Goal: Task Accomplishment & Management: Use online tool/utility

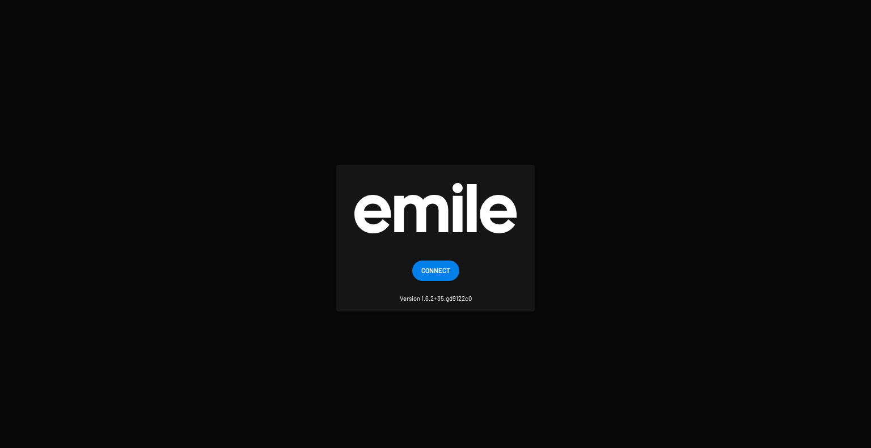
click at [444, 268] on span "Connect" at bounding box center [435, 270] width 29 height 20
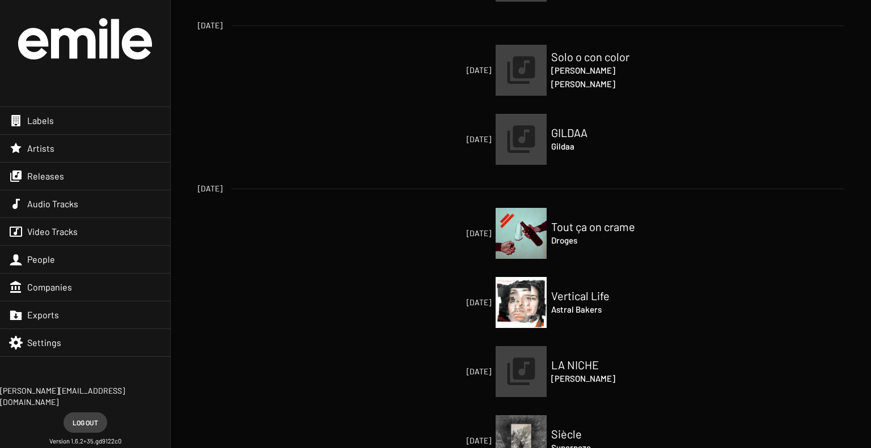
scroll to position [84, 0]
click at [513, 140] on img at bounding box center [520, 138] width 51 height 51
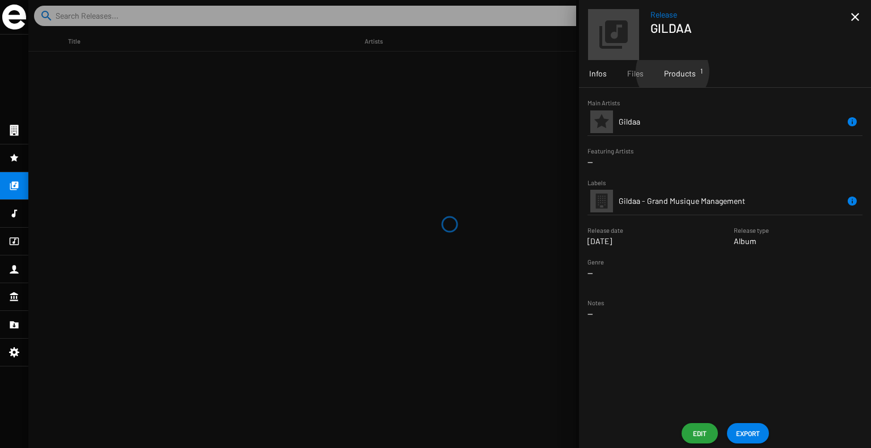
click at [671, 71] on span "Products 1" at bounding box center [680, 73] width 32 height 11
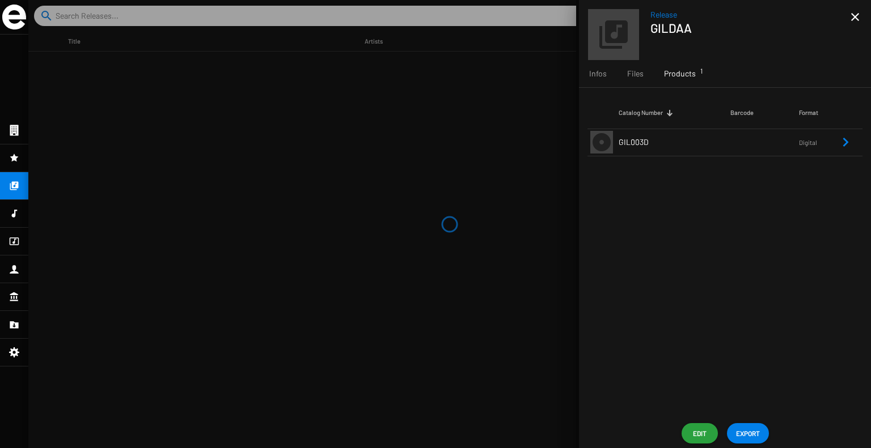
click at [655, 149] on td "GIL003D" at bounding box center [674, 142] width 112 height 27
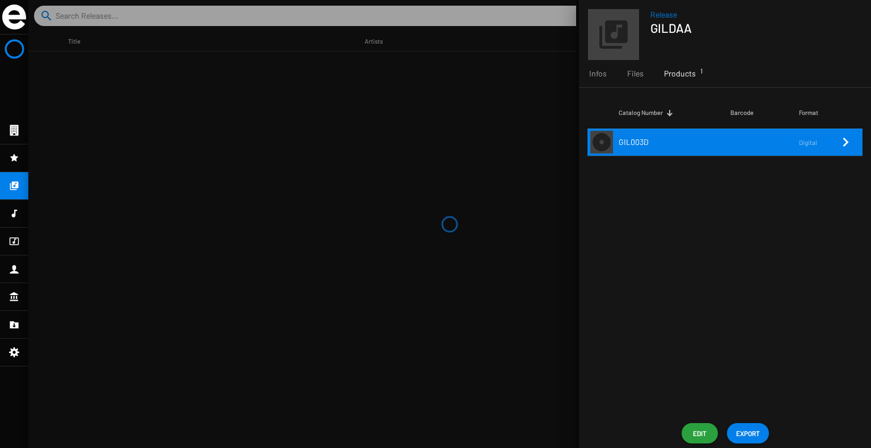
click at [849, 138] on icon "Remove Reference" at bounding box center [845, 142] width 14 height 14
click at [772, 132] on td at bounding box center [764, 142] width 69 height 27
drag, startPoint x: 772, startPoint y: 132, endPoint x: 814, endPoint y: 147, distance: 45.0
click at [814, 147] on td "Digital" at bounding box center [819, 142] width 40 height 27
drag, startPoint x: 814, startPoint y: 147, endPoint x: 739, endPoint y: 75, distance: 104.2
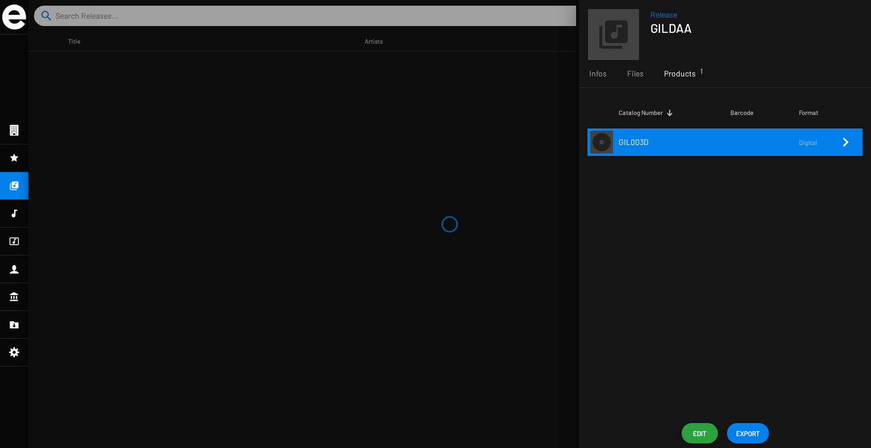
click at [739, 75] on div "Infos Files Products 1" at bounding box center [725, 73] width 292 height 27
click at [642, 73] on div "Files" at bounding box center [635, 73] width 37 height 27
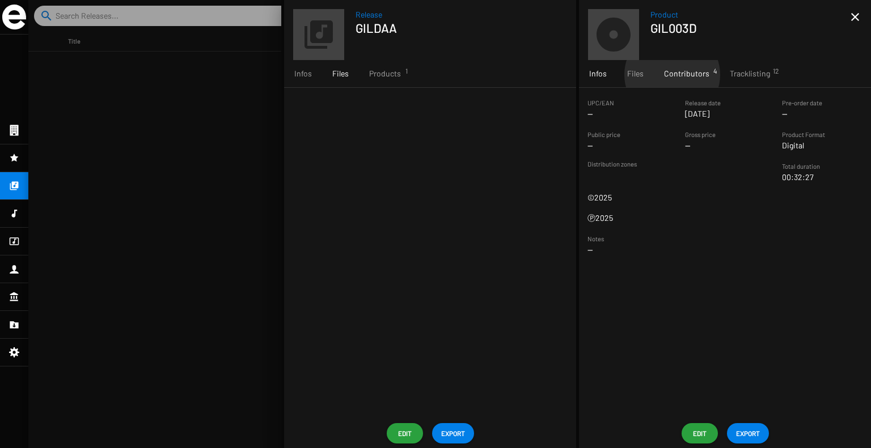
click at [671, 75] on span "Contributors 4" at bounding box center [686, 73] width 45 height 11
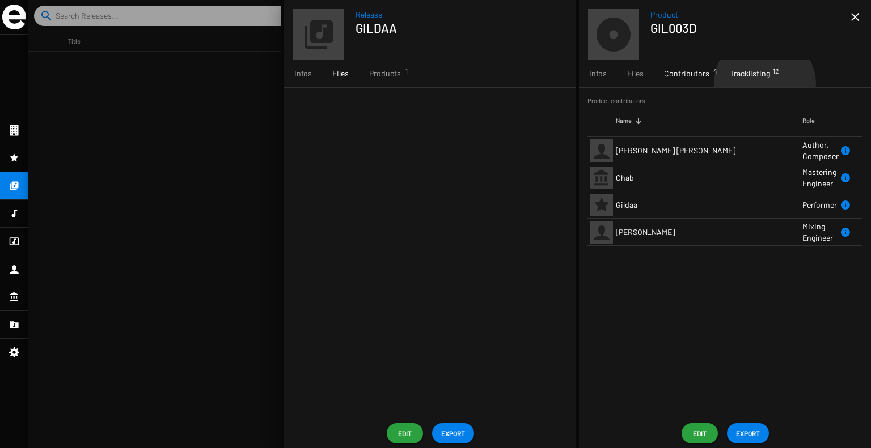
drag, startPoint x: 732, startPoint y: 71, endPoint x: 760, endPoint y: 82, distance: 29.1
click at [760, 82] on div "Tracklisting 12" at bounding box center [749, 73] width 61 height 27
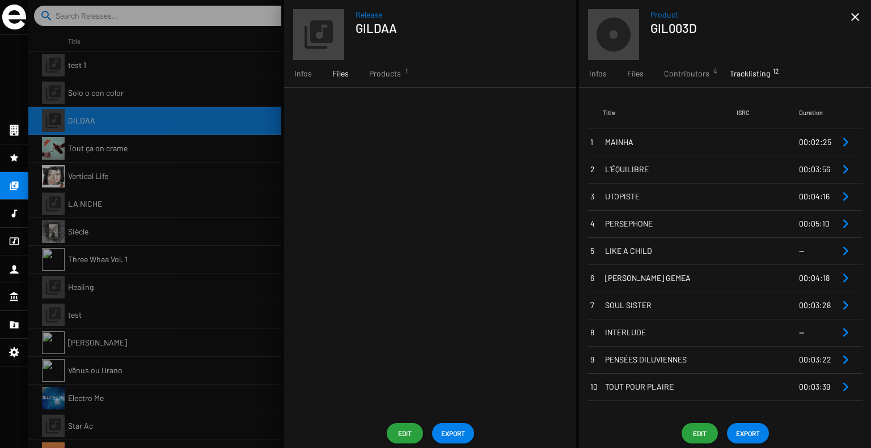
click at [748, 434] on span "EXPORT" at bounding box center [748, 433] width 24 height 20
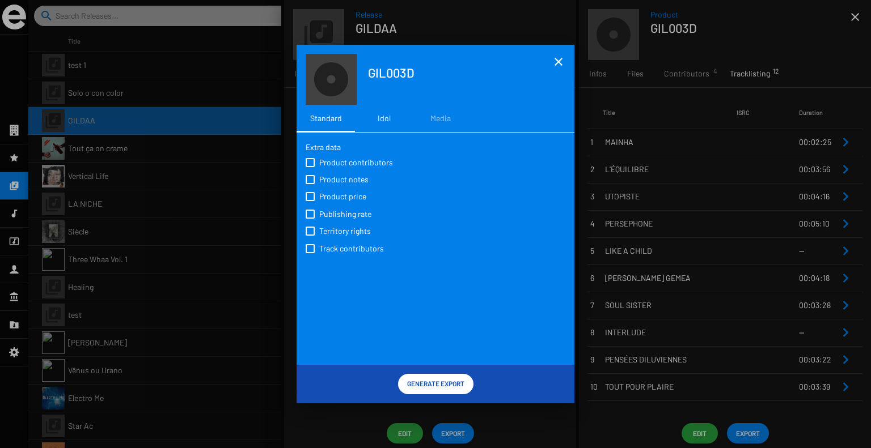
click at [382, 112] on div "Idol" at bounding box center [383, 118] width 57 height 27
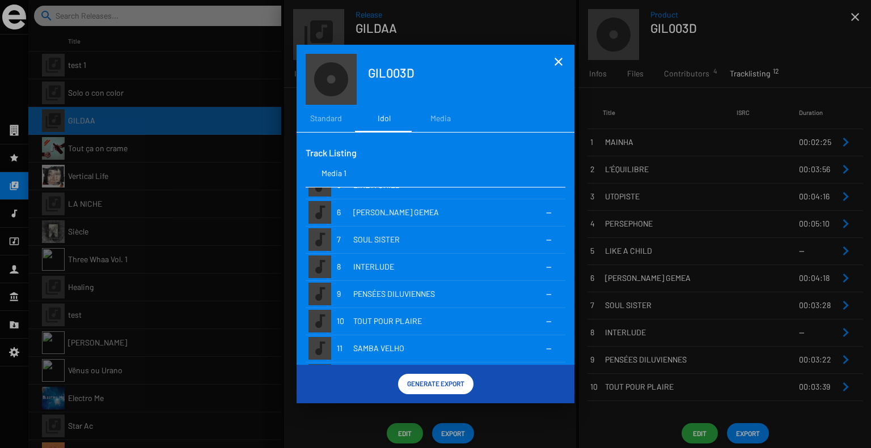
scroll to position [149, 0]
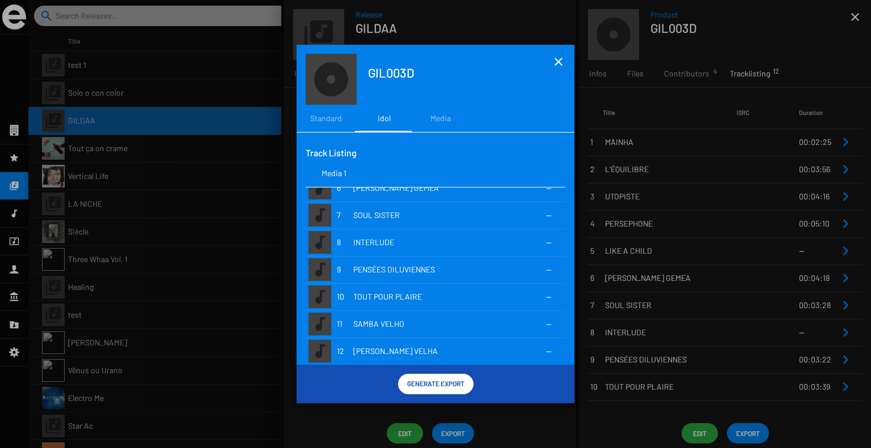
drag, startPoint x: 438, startPoint y: 384, endPoint x: 423, endPoint y: 385, distance: 15.3
click at [423, 385] on span "Generate Export" at bounding box center [435, 384] width 57 height 20
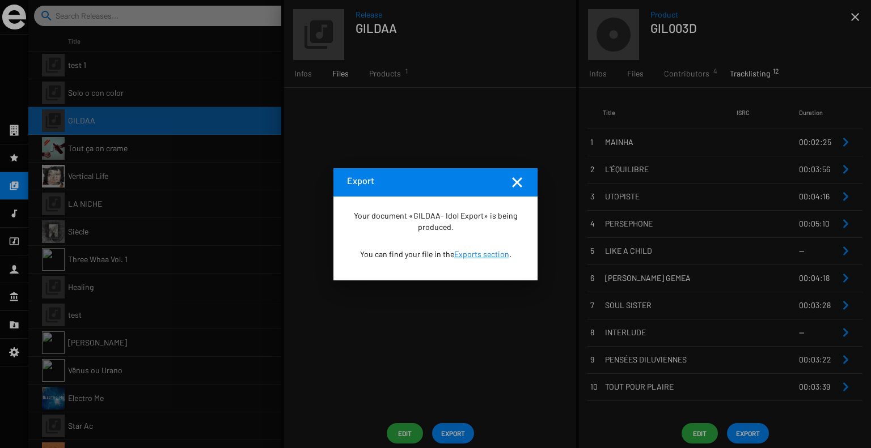
click at [456, 262] on div "Your document «GILDAA- Idol Export» is being produced. You can find your file i…" at bounding box center [435, 239] width 204 height 84
click at [471, 257] on link "Exports section" at bounding box center [481, 254] width 55 height 10
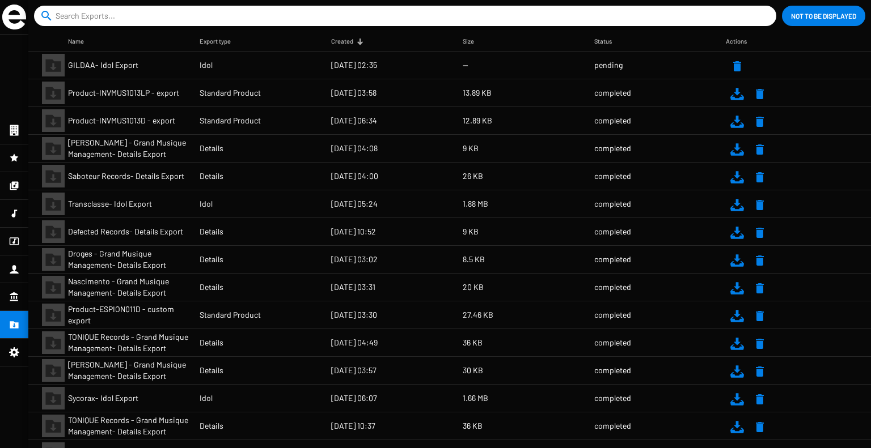
click at [425, 65] on mat-table "Name Export type Created Size Status Actions GILDAA- Idol Export Idol [DATE] 02…" at bounding box center [449, 240] width 842 height 417
click at [451, 215] on mat-table "Name Export type Created Size Status Actions GILDAA- Idol Export Idol 16/09/25,…" at bounding box center [449, 240] width 842 height 417
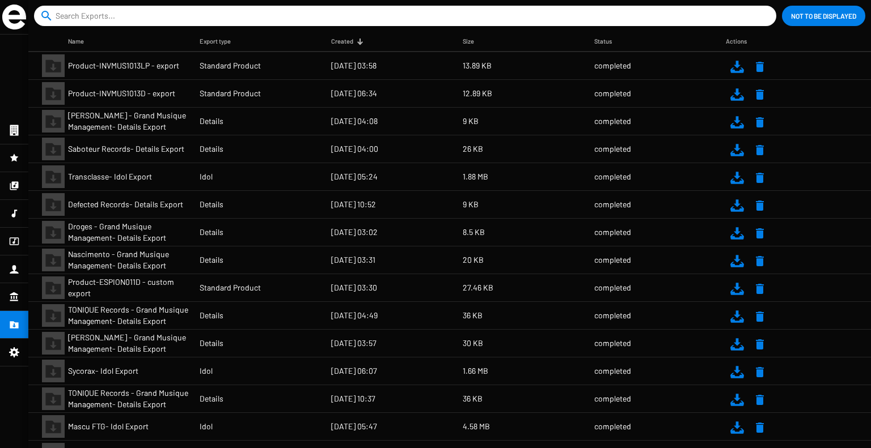
click at [735, 176] on mat-icon at bounding box center [737, 178] width 14 height 14
click at [6, 288] on div at bounding box center [14, 296] width 28 height 27
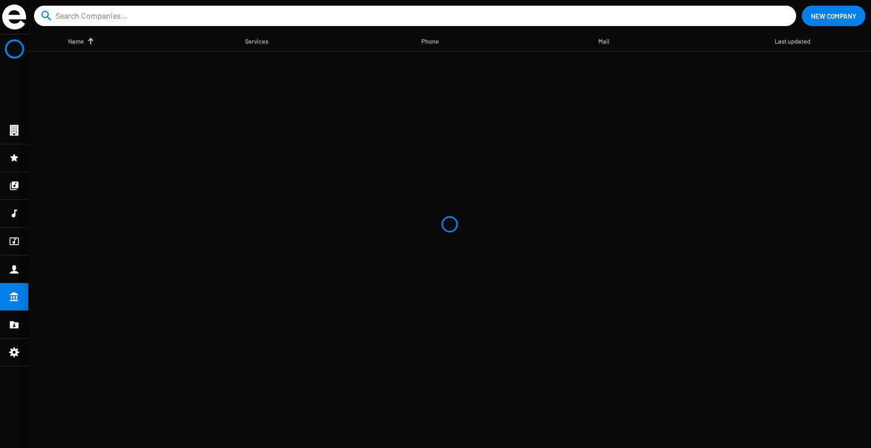
click at [14, 15] on img at bounding box center [14, 17] width 24 height 25
